Goal: Check status: Check status

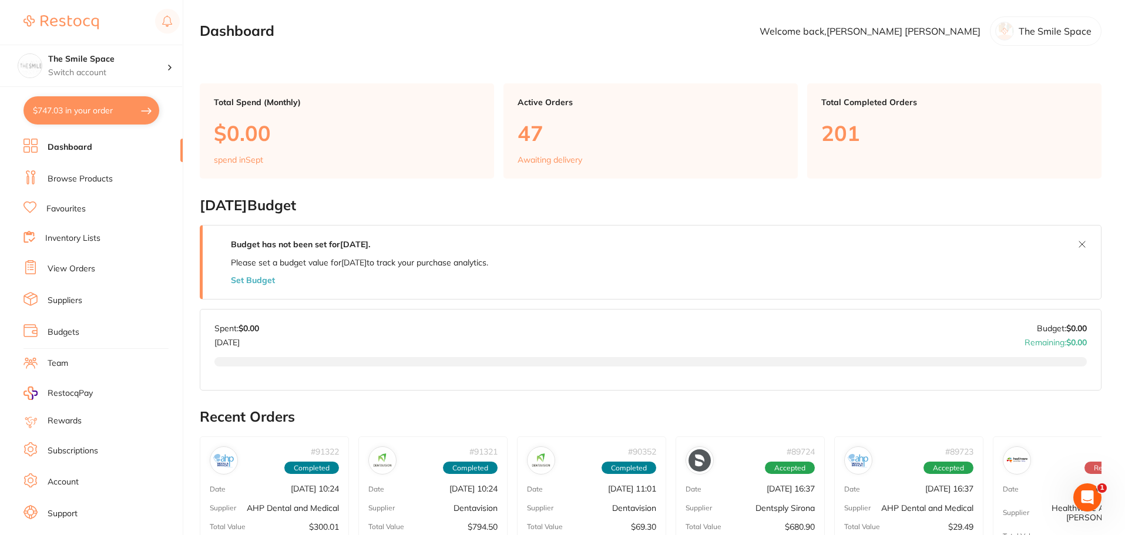
click at [84, 106] on button "$747.03 in your order" at bounding box center [91, 110] width 136 height 28
checkbox input "true"
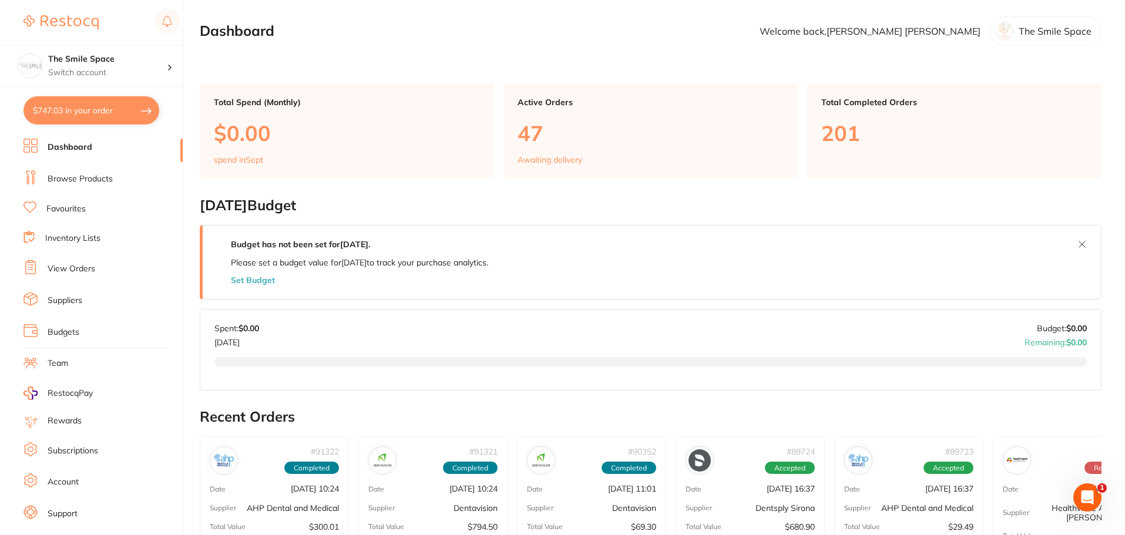
checkbox input "true"
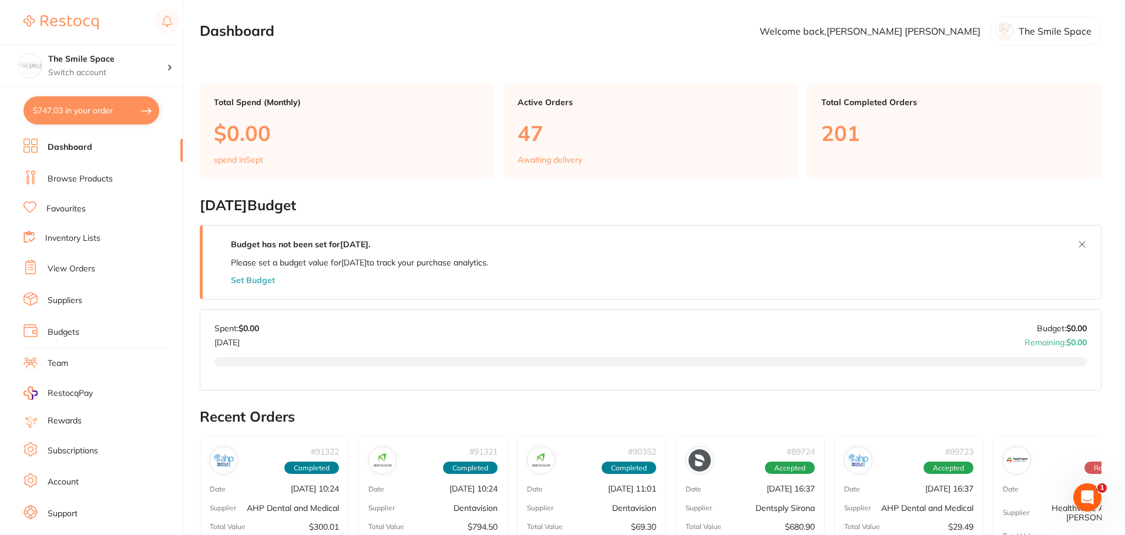
checkbox input "true"
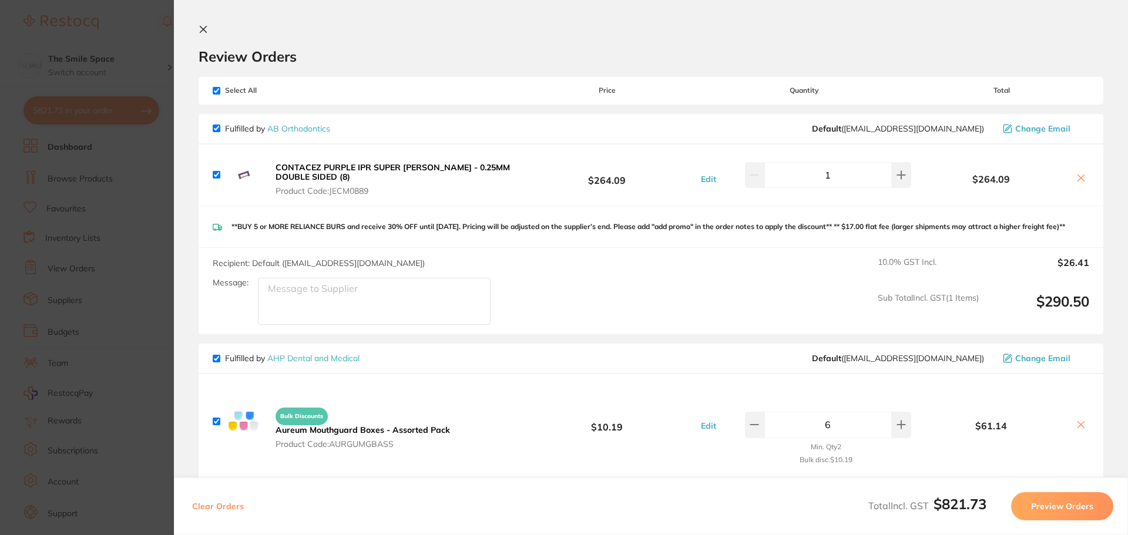
click at [200, 25] on icon at bounding box center [203, 29] width 9 height 9
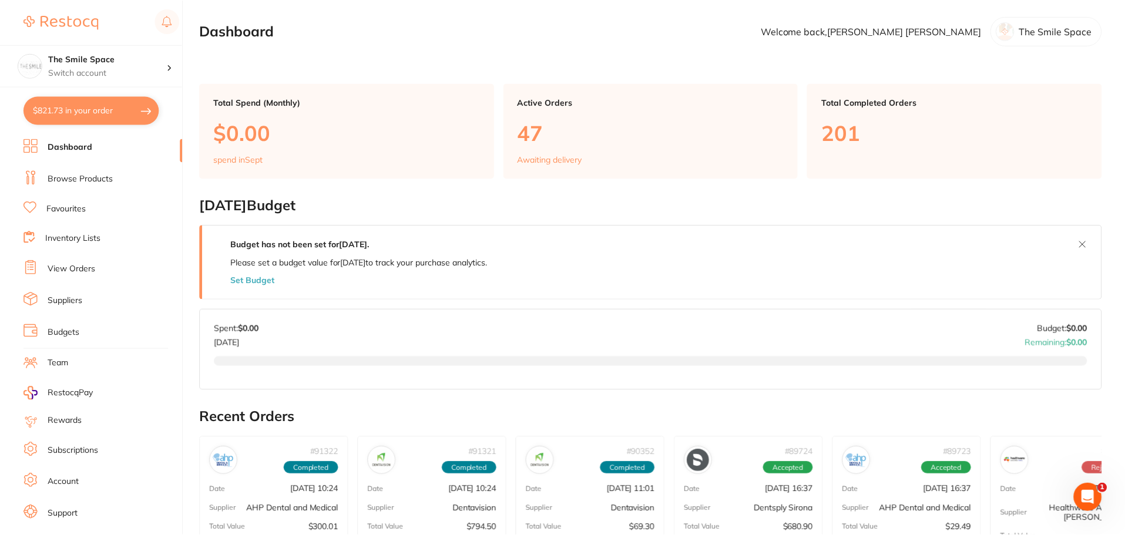
scroll to position [35, 0]
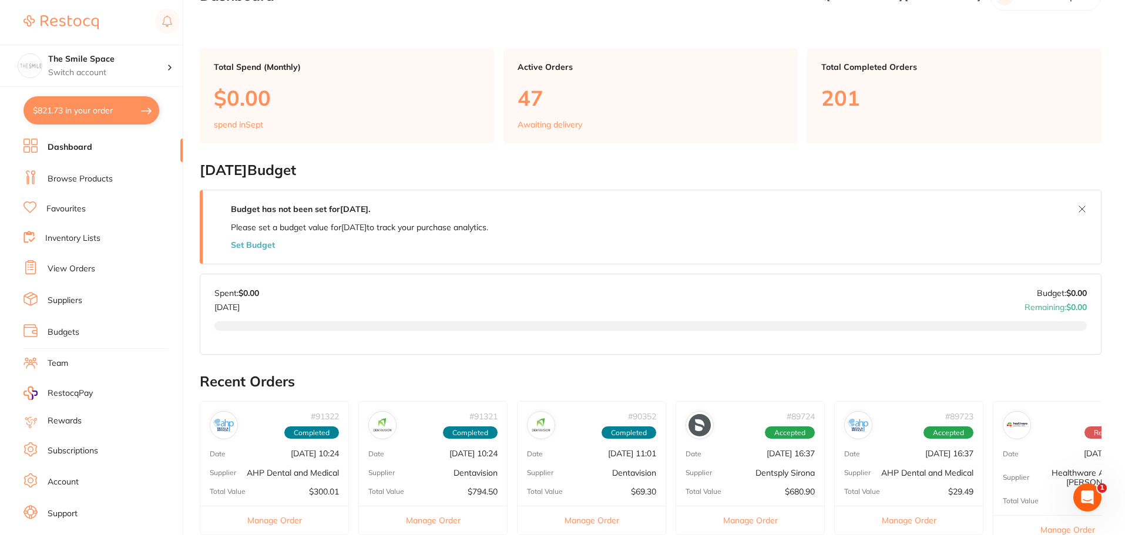
click at [69, 265] on link "View Orders" at bounding box center [72, 269] width 48 height 12
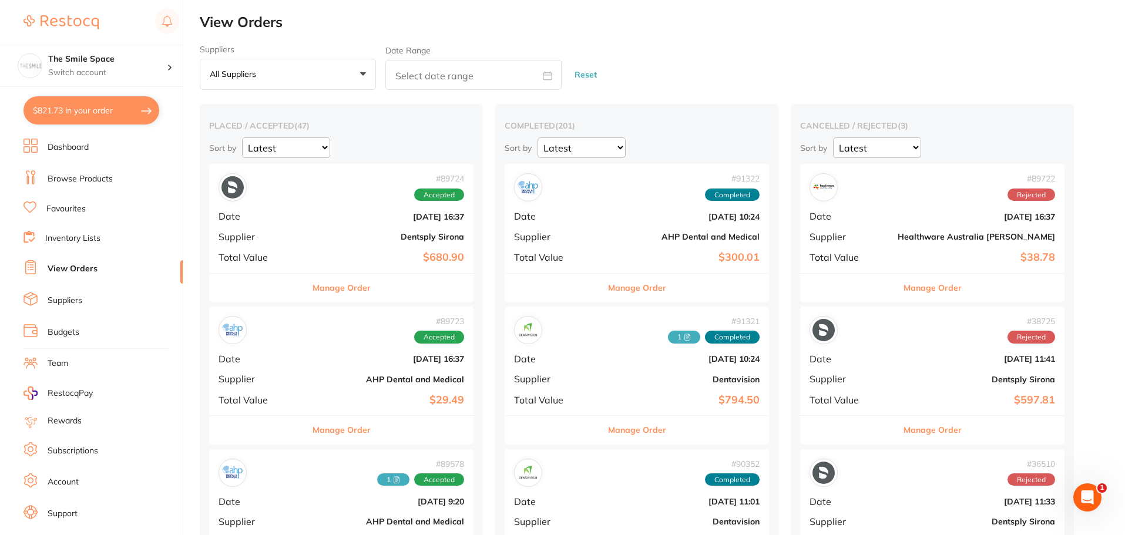
click at [329, 426] on button "Manage Order" at bounding box center [341, 430] width 58 height 28
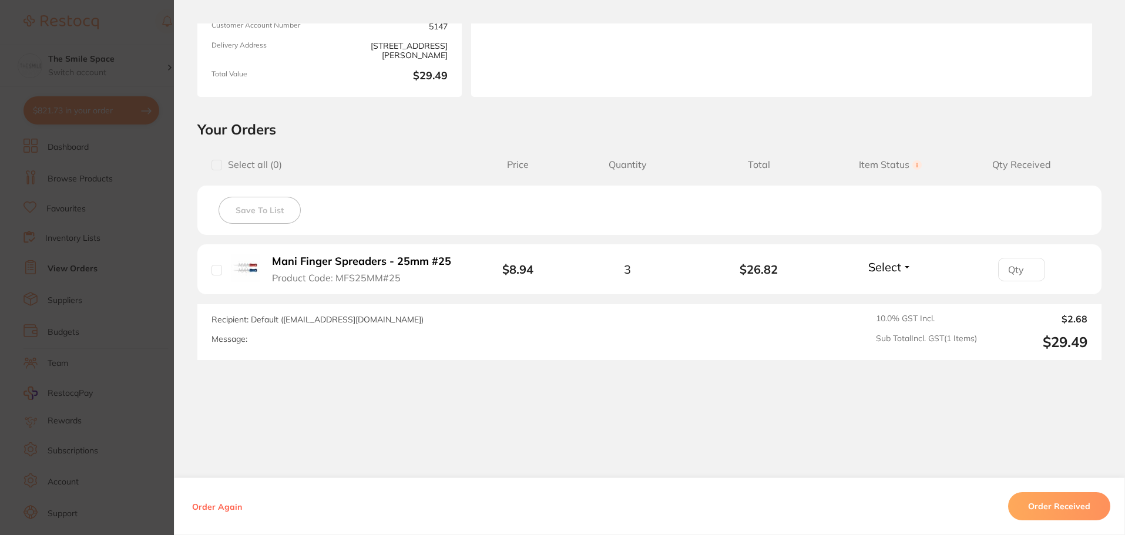
click at [134, 250] on section "Order ID: Restocq- 89723 Order Information Accepted Order Order Date [DATE] 16:…" at bounding box center [562, 267] width 1125 height 535
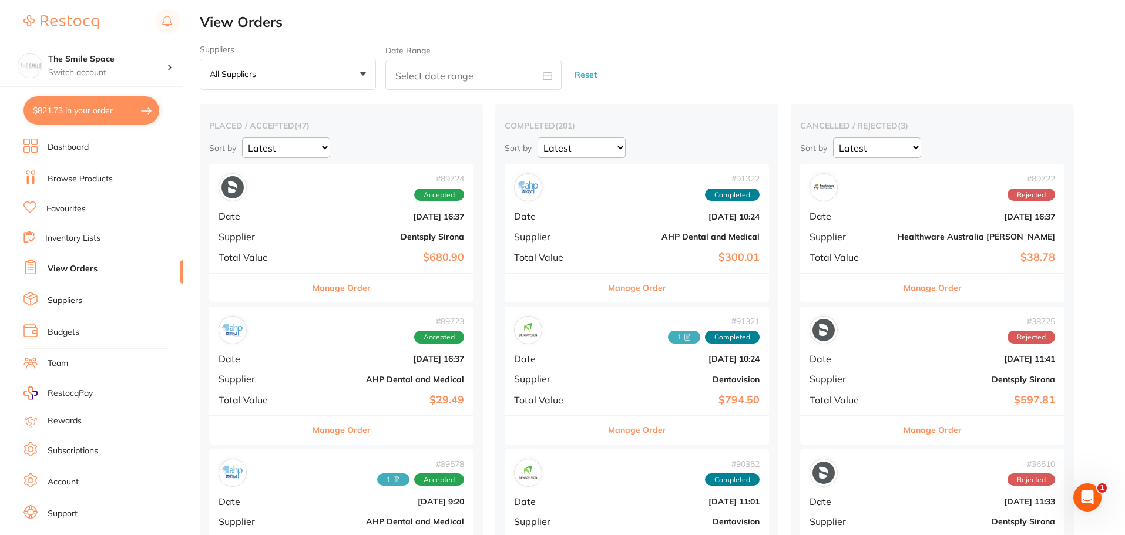
click at [333, 291] on button "Manage Order" at bounding box center [341, 288] width 58 height 28
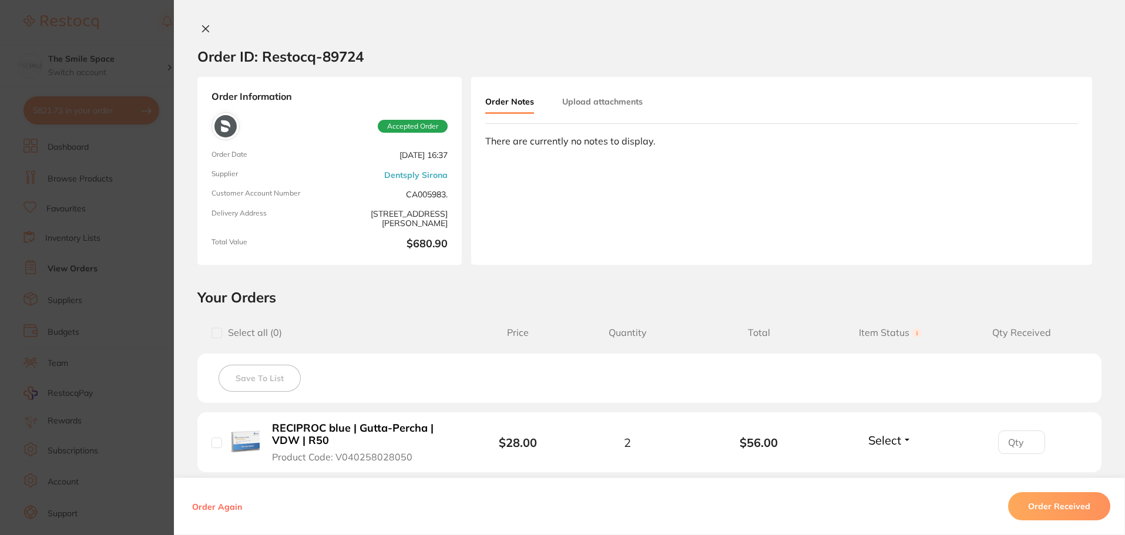
click at [135, 223] on section "Order ID: Restocq- 89724 Order Information Accepted Order Order Date [DATE] 16:…" at bounding box center [562, 267] width 1125 height 535
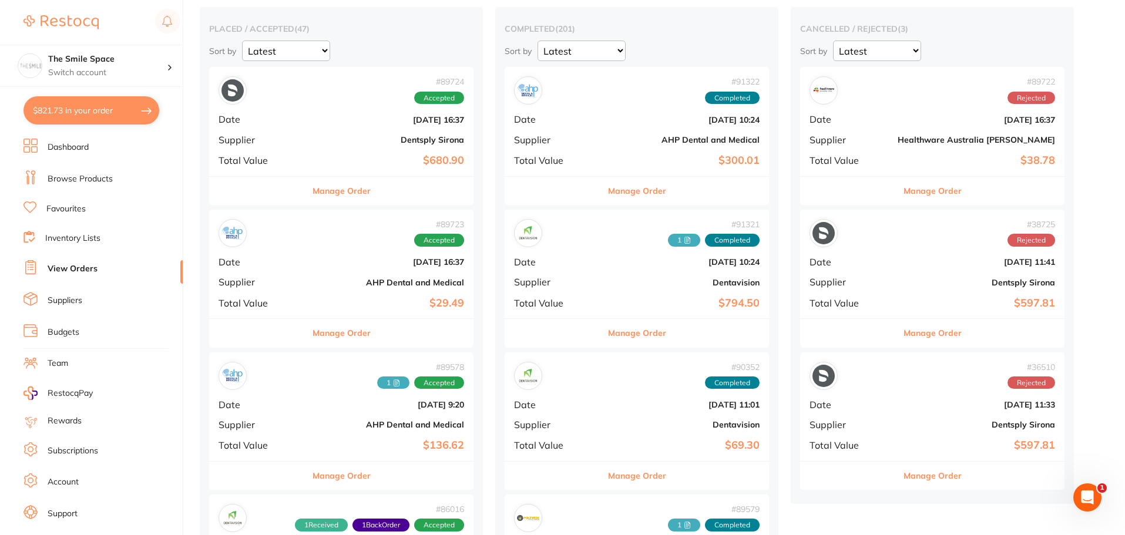
scroll to position [235, 0]
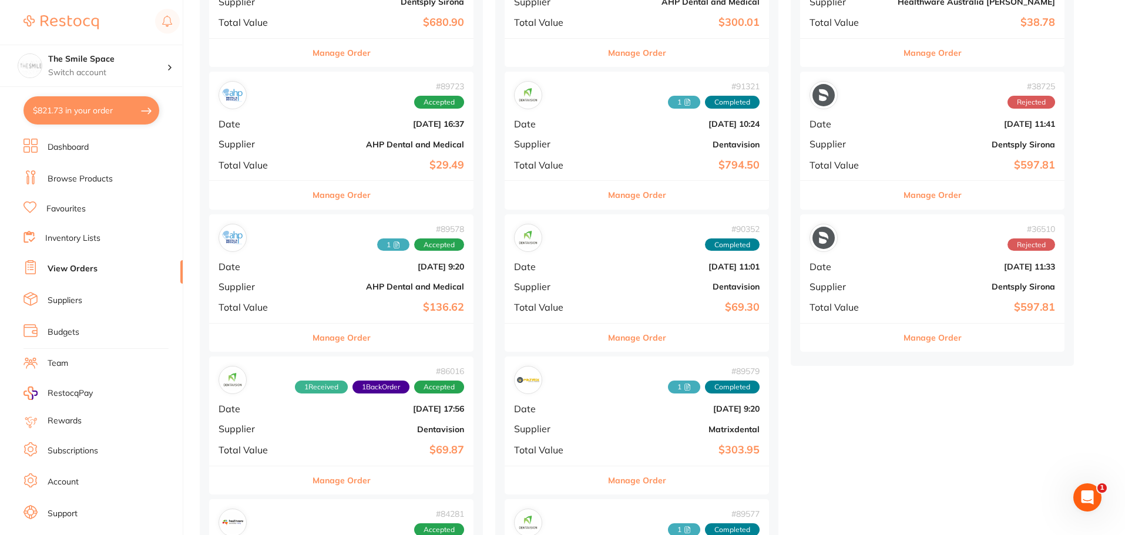
click at [330, 344] on button "Manage Order" at bounding box center [341, 338] width 58 height 28
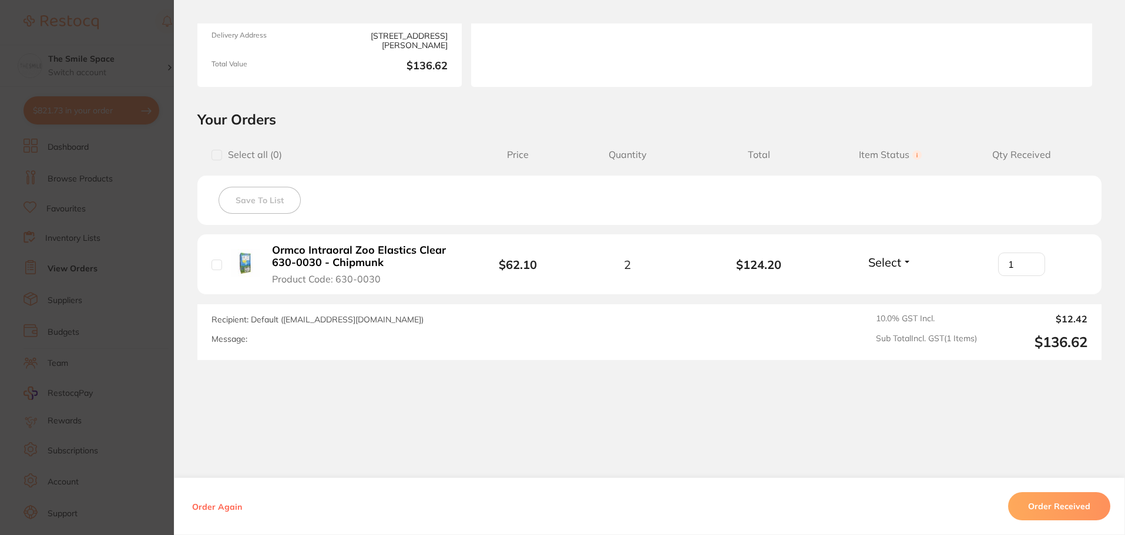
click at [143, 269] on section "Order ID: Restocq- 89578 Order Information Accepted Order Order Date [DATE] 9:2…" at bounding box center [562, 267] width 1125 height 535
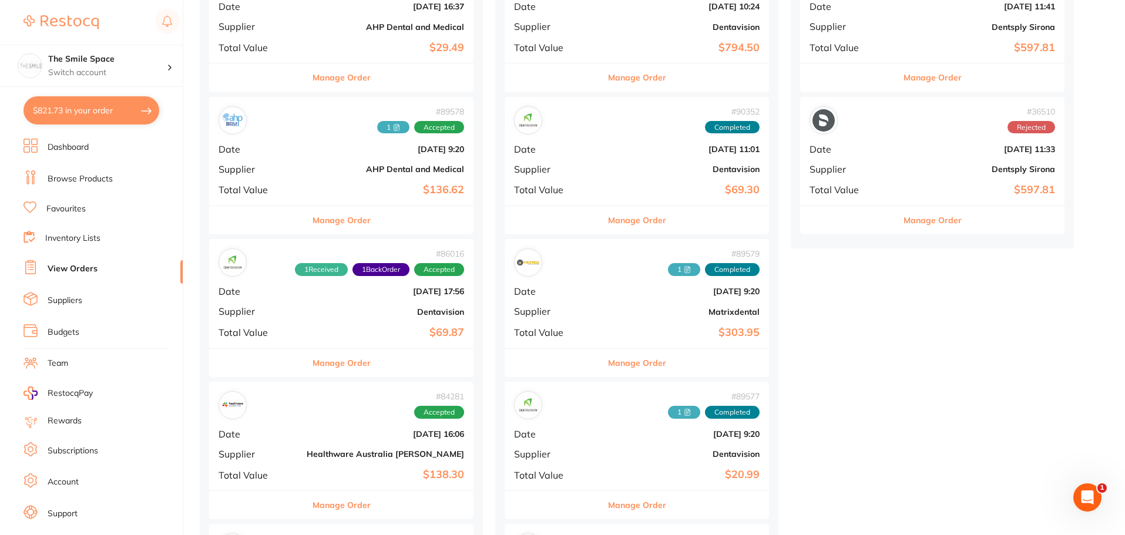
scroll to position [411, 0]
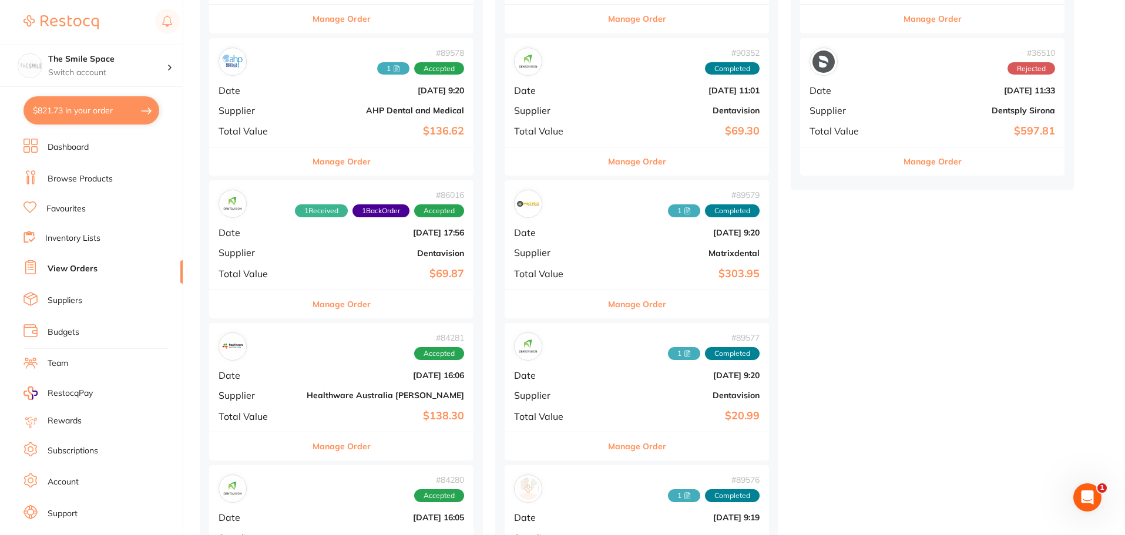
click at [613, 304] on button "Manage Order" at bounding box center [637, 304] width 58 height 28
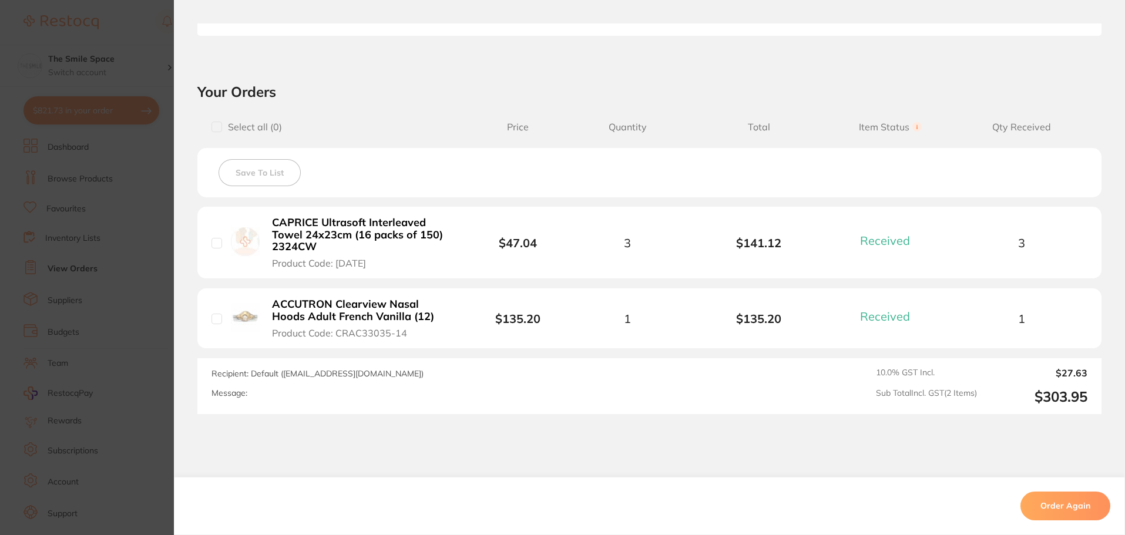
click at [149, 246] on section "Order ID: Restocq- 89579 Order Information 2 Received Completed Order Order Dat…" at bounding box center [562, 267] width 1125 height 535
